Goal: Task Accomplishment & Management: Manage account settings

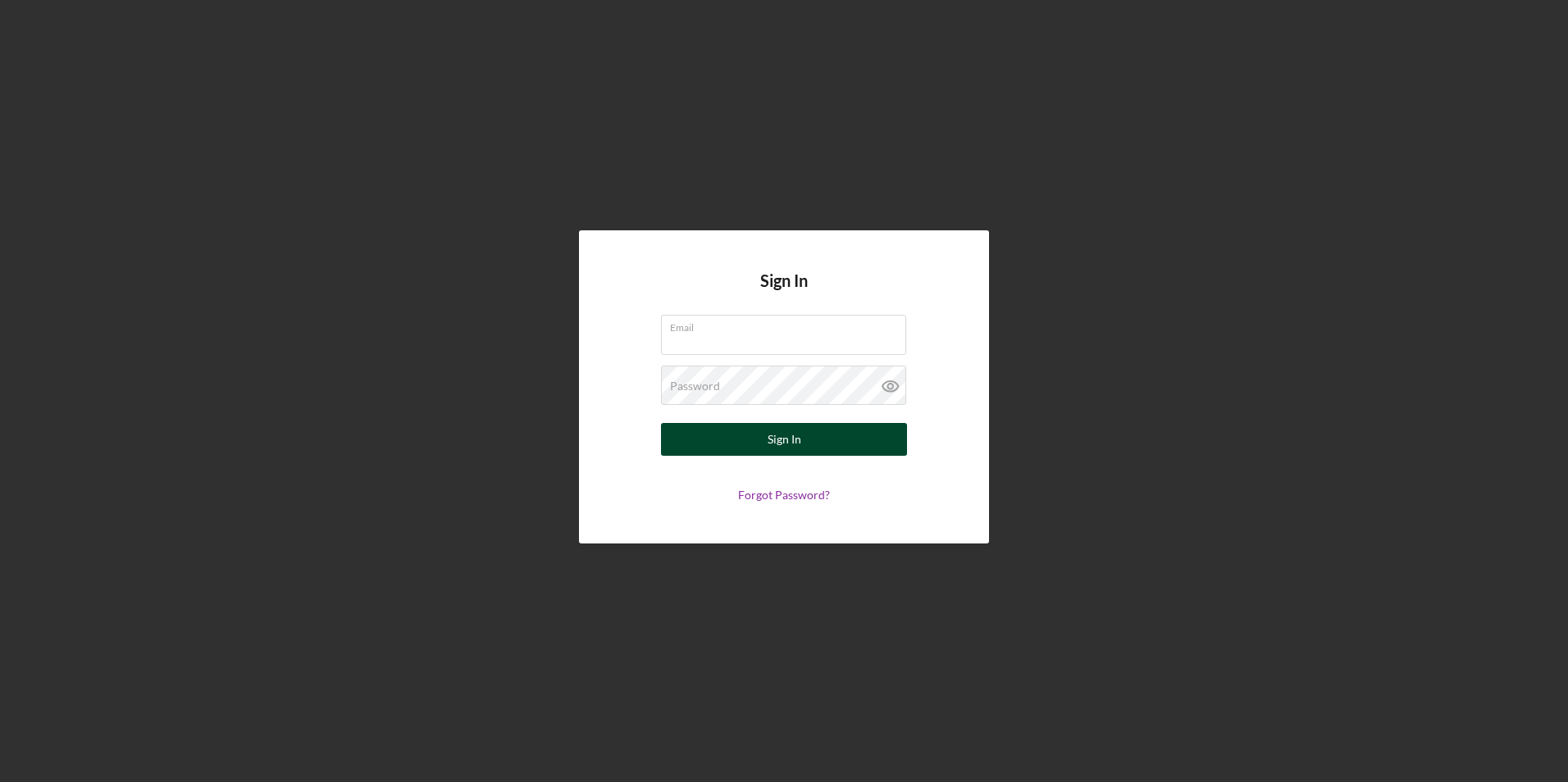
type input "[PERSON_NAME][EMAIL_ADDRESS][DOMAIN_NAME]"
click at [829, 444] on button "Sign In" at bounding box center [784, 440] width 246 height 32
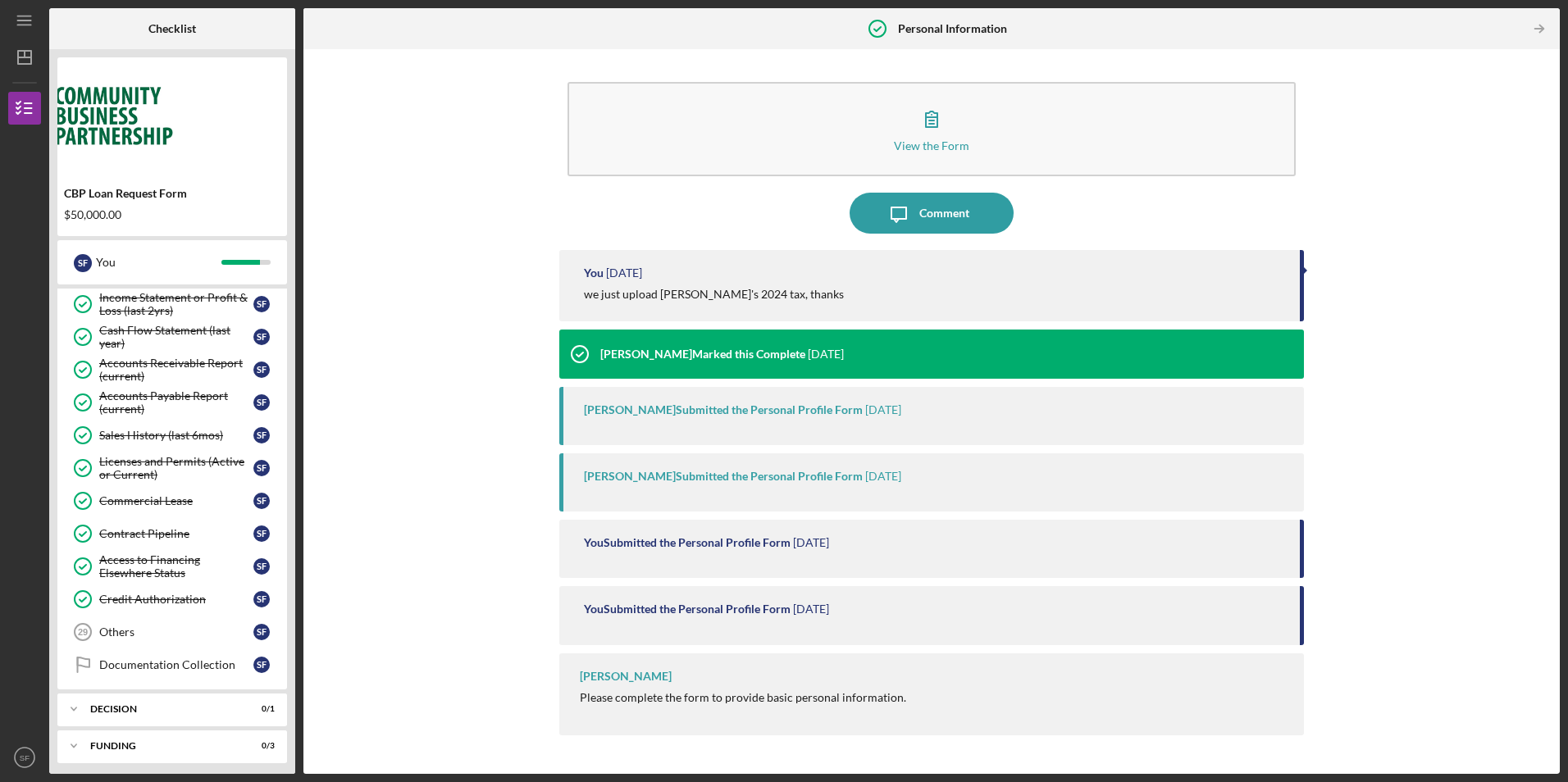
scroll to position [746, 0]
